Goal: Register for event/course

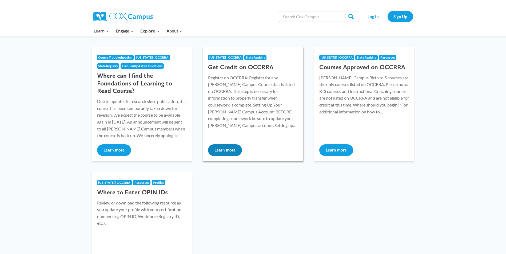
scroll to position [80, 0]
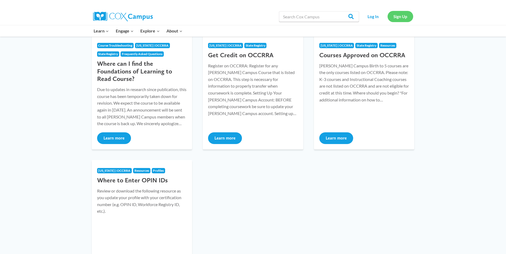
click at [396, 15] on link "Sign Up" at bounding box center [400, 16] width 26 height 11
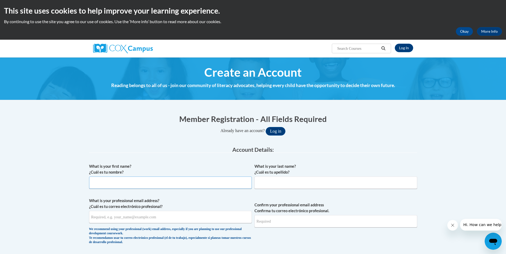
click at [121, 184] on input "What is your first name? ¿Cuál es tu nombre?" at bounding box center [170, 183] width 163 height 12
type input "DAVE"
type input "SHREVE"
type input "woodsta@gmncac.org"
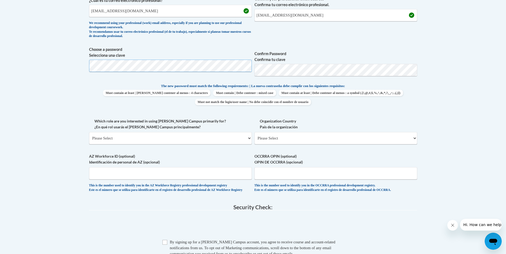
scroll to position [213, 0]
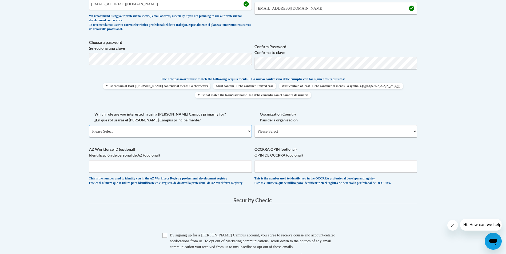
click at [250, 131] on select "Please Select College/University | Colegio/Universidad Community/Nonprofit Part…" at bounding box center [170, 131] width 163 height 12
select select "fbf2d438-af2f-41f8-98f1-81c410e29de3"
click at [89, 125] on select "Please Select College/University | Colegio/Universidad Community/Nonprofit Part…" at bounding box center [170, 131] width 163 height 12
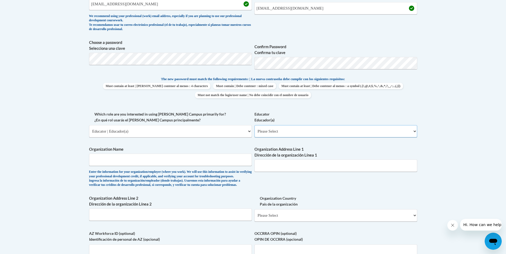
click at [413, 132] on select "Please Select Early Learning/Daycare Teacher/Family Home Care Provider | Maestr…" at bounding box center [335, 131] width 163 height 12
select select "5e2af403-4f2c-4e49-a02f-103e55d7b75b"
click at [254, 125] on select "Please Select Early Learning/Daycare Teacher/Family Home Care Provider | Maestr…" at bounding box center [335, 131] width 163 height 12
click at [233, 161] on input "Organization Name" at bounding box center [170, 160] width 163 height 12
type input "GMN Tri-County CAC, Inc."
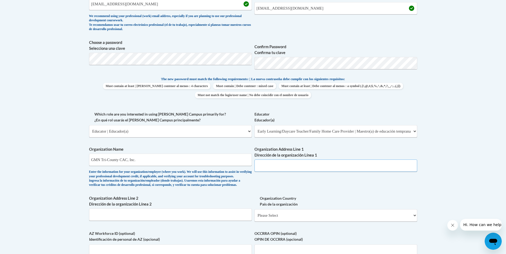
click at [304, 167] on input "Organization Address Line 1 Dirección de la organización Línea 1" at bounding box center [335, 166] width 163 height 12
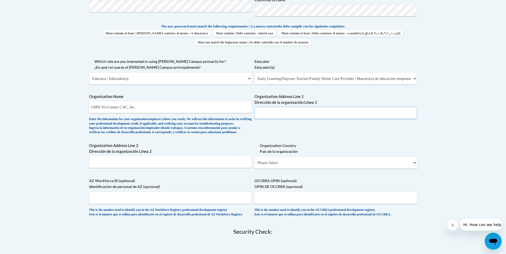
scroll to position [267, 0]
click at [416, 168] on select "Please Select United States | Estados Unidos Outside of the United States | Fue…" at bounding box center [335, 162] width 163 height 12
select select "ad49bcad-a171-4b2e-b99c-48b446064914"
click at [254, 165] on select "Please Select United States | Estados Unidos Outside of the United States | Fue…" at bounding box center [335, 162] width 163 height 12
select select
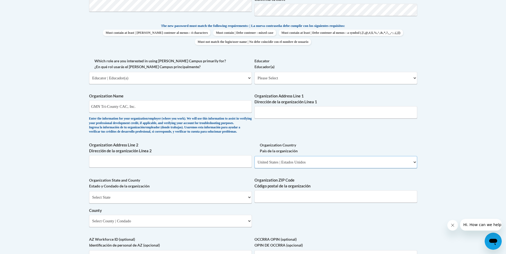
scroll to position [293, 0]
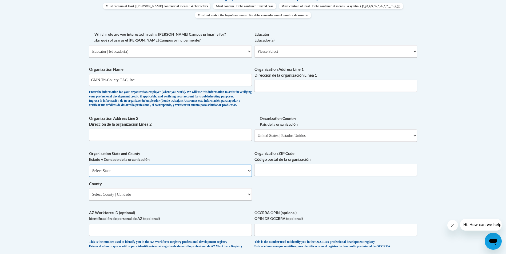
click at [249, 177] on select "Select State Alabama Alaska Arizona Arkansas California Colorado Connecticut De…" at bounding box center [170, 171] width 163 height 12
select select "Ohio"
click at [89, 174] on select "Select State Alabama Alaska Arizona Arkansas California Colorado Connecticut De…" at bounding box center [170, 171] width 163 height 12
click at [397, 176] on input "Organization ZIP Code Código postal de la organización" at bounding box center [335, 170] width 163 height 12
type input "43793"
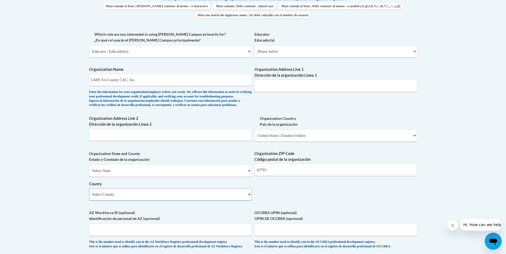
click at [248, 201] on select "Select County Adams Allen Ashland Ashtabula Athens Auglaize Belmont Brown Butle…" at bounding box center [170, 194] width 163 height 12
select select "Monroe"
click at [89, 197] on select "Select County Adams Allen Ashland Ashtabula Athens Auglaize Belmont Brown Butle…" at bounding box center [170, 194] width 163 height 12
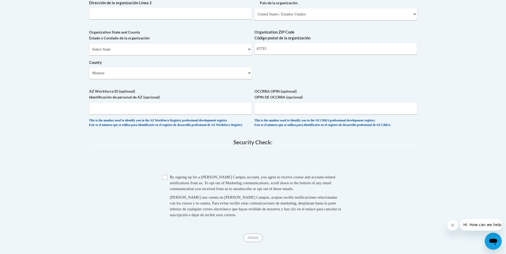
scroll to position [427, 0]
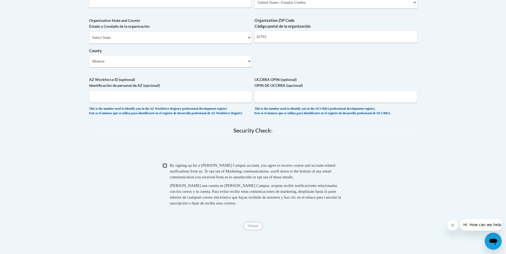
click at [164, 168] on input "Checkbox" at bounding box center [164, 165] width 5 height 5
checkbox input "true"
click at [255, 231] on input "Submit" at bounding box center [252, 226] width 19 height 9
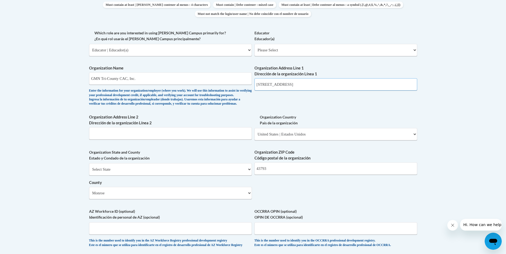
scroll to position [320, 0]
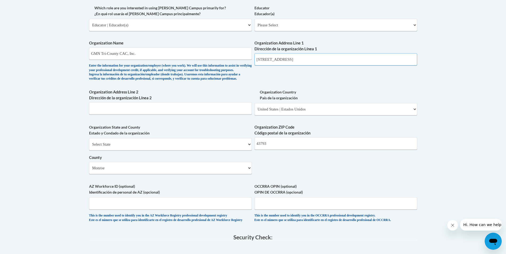
type input "38050 Airport rd Woodsfield, oh"
click at [193, 210] on input "AZ Workforce ID (optional) Identificación de personal de AZ (opcional)" at bounding box center [170, 204] width 163 height 12
click at [267, 210] on input "OCCRRA OPIN (optional) OPIN DE OCCRRA (opcional)" at bounding box center [335, 204] width 163 height 12
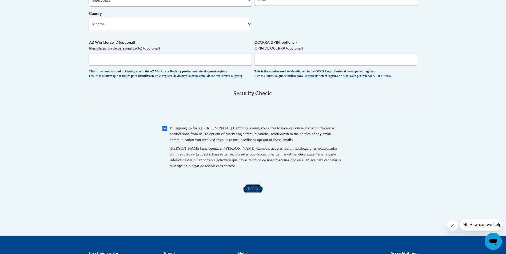
click at [257, 193] on input "Submit" at bounding box center [252, 189] width 19 height 9
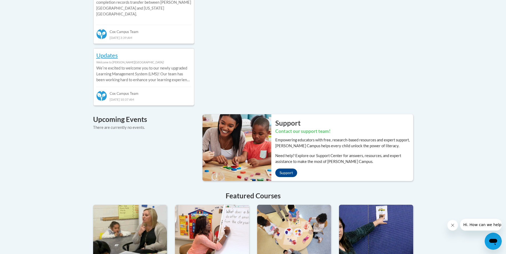
scroll to position [293, 0]
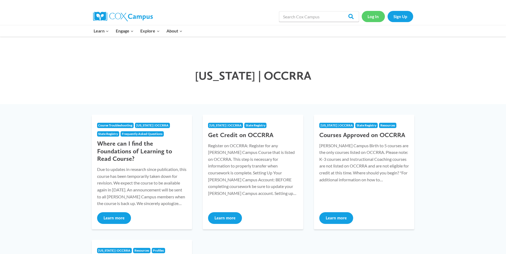
click at [370, 15] on link "Log In" at bounding box center [372, 16] width 23 height 11
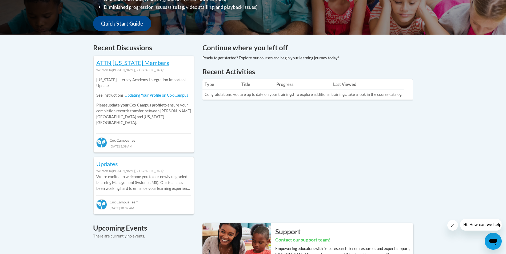
scroll to position [191, 0]
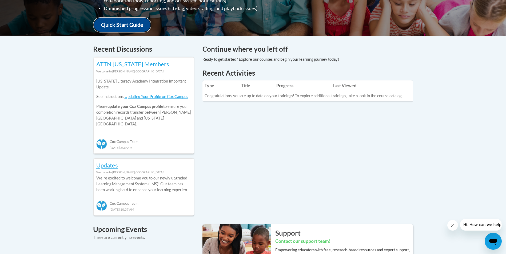
click at [135, 19] on link "Quick Start Guide" at bounding box center [122, 24] width 58 height 15
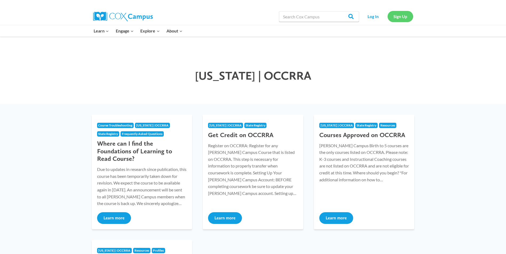
click at [401, 19] on link "Sign Up" at bounding box center [400, 16] width 26 height 11
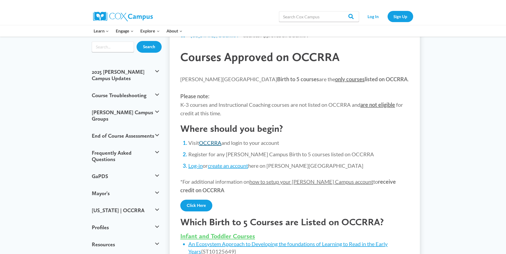
scroll to position [27, 0]
click at [198, 167] on link "Log-in" at bounding box center [195, 165] width 14 height 6
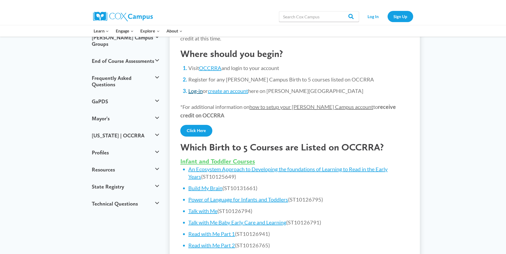
scroll to position [133, 0]
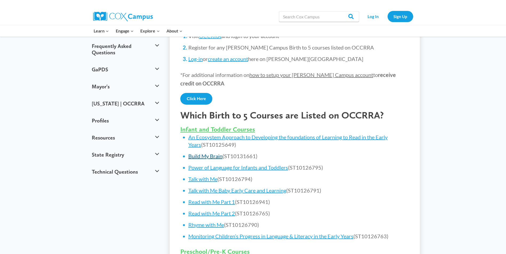
click at [209, 157] on link "Build My Brain" at bounding box center [205, 156] width 34 height 6
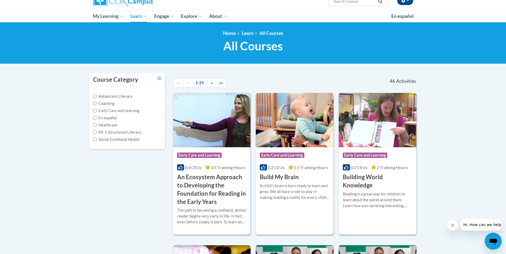
scroll to position [53, 0]
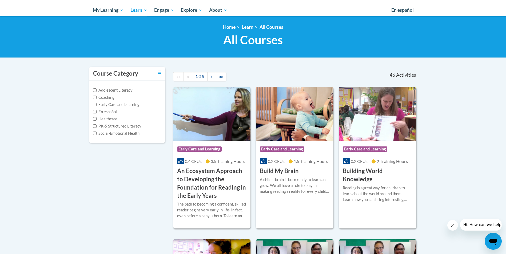
click at [289, 180] on div "A childʹs brain is born ready to learn and grow. We all have a role to play in …" at bounding box center [295, 186] width 70 height 18
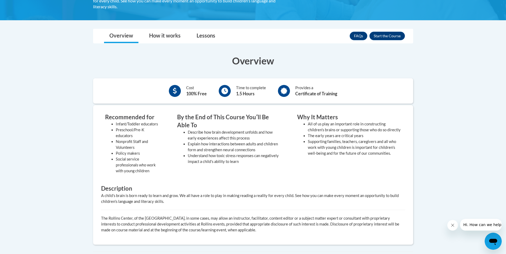
scroll to position [107, 0]
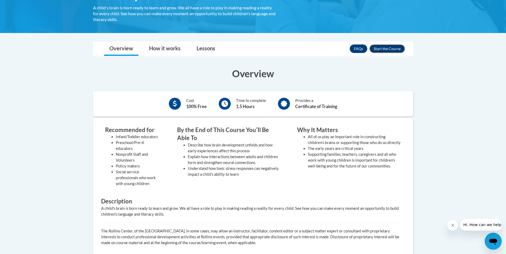
click at [380, 50] on button "Enroll" at bounding box center [386, 49] width 35 height 9
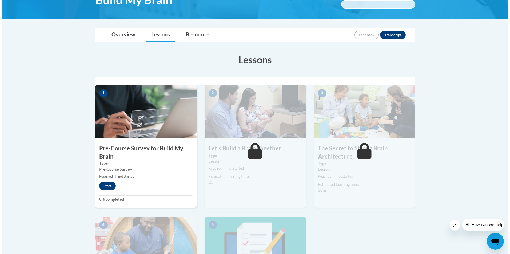
scroll to position [107, 0]
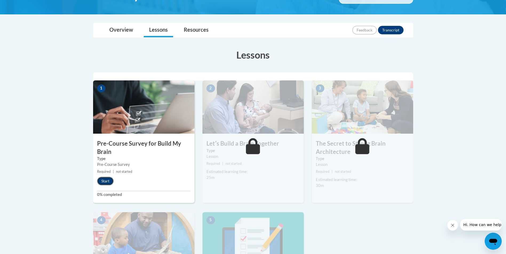
click at [105, 181] on button "Start" at bounding box center [105, 181] width 17 height 9
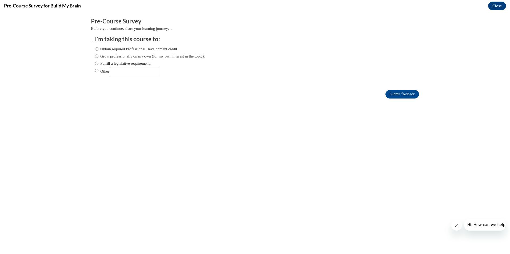
scroll to position [0, 0]
click at [95, 49] on input "Obtain required Professional Development credit." at bounding box center [96, 49] width 3 height 6
radio input "true"
click at [386, 93] on input "Submit feedback" at bounding box center [402, 94] width 34 height 9
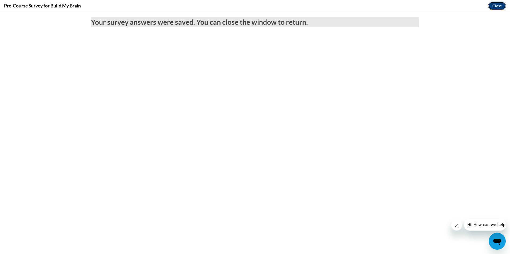
click at [497, 4] on button "Close" at bounding box center [497, 6] width 18 height 9
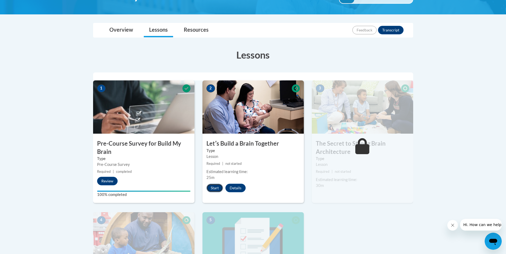
click at [212, 188] on button "Start" at bounding box center [214, 188] width 17 height 9
